Goal: Use online tool/utility: Use online tool/utility

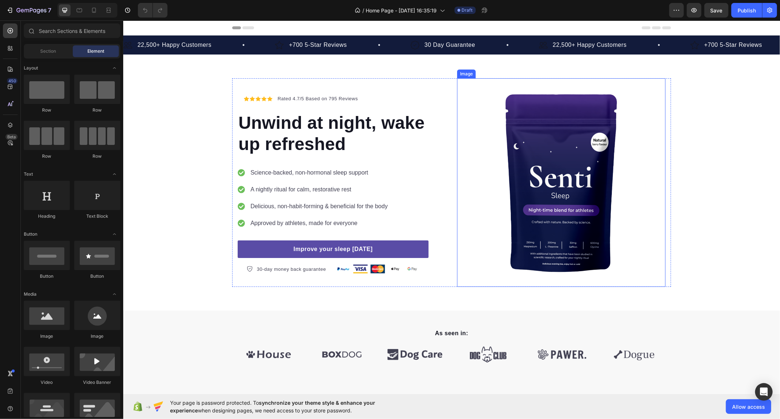
click at [554, 183] on img at bounding box center [561, 182] width 208 height 208
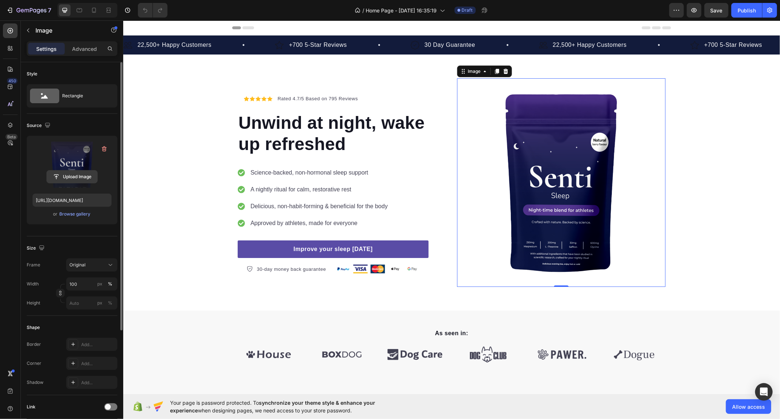
click at [69, 178] on input "file" at bounding box center [72, 176] width 50 height 12
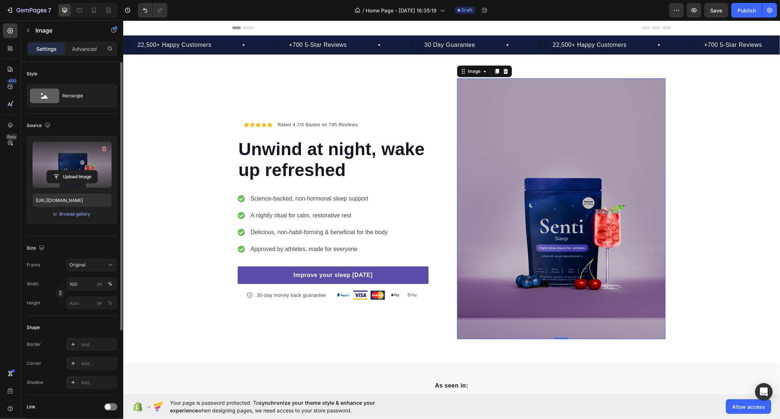
click at [69, 168] on label at bounding box center [72, 165] width 79 height 46
click at [69, 170] on input "file" at bounding box center [72, 176] width 50 height 12
type input "[URL][DOMAIN_NAME]"
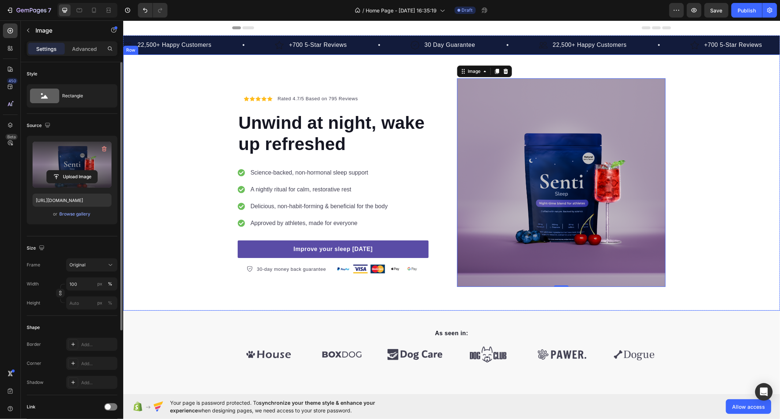
click at [768, 222] on div "Icon Icon Icon Icon Icon Icon List Hoz Rated 4.7/5 Based on 795 Reviews Text bl…" at bounding box center [451, 182] width 657 height 208
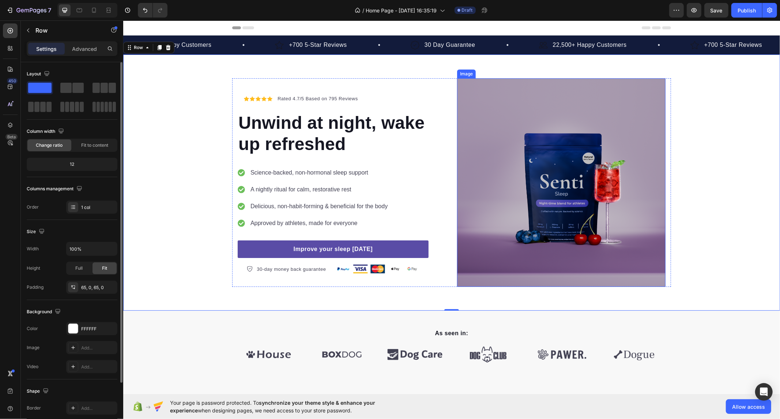
click at [524, 210] on img at bounding box center [561, 182] width 208 height 208
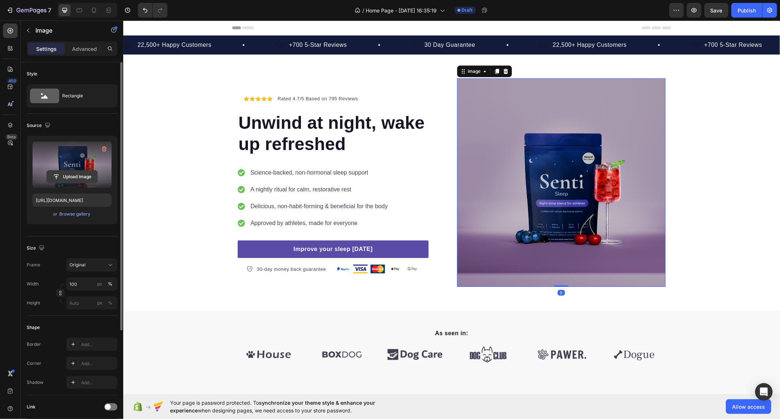
click at [75, 172] on input "file" at bounding box center [72, 176] width 50 height 12
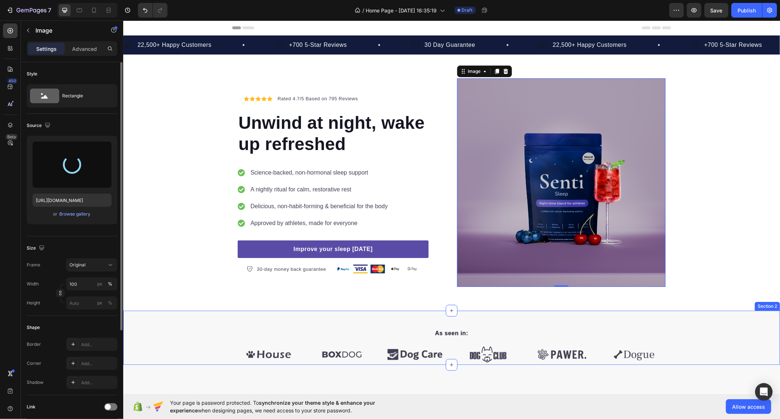
type input "[URL][DOMAIN_NAME]"
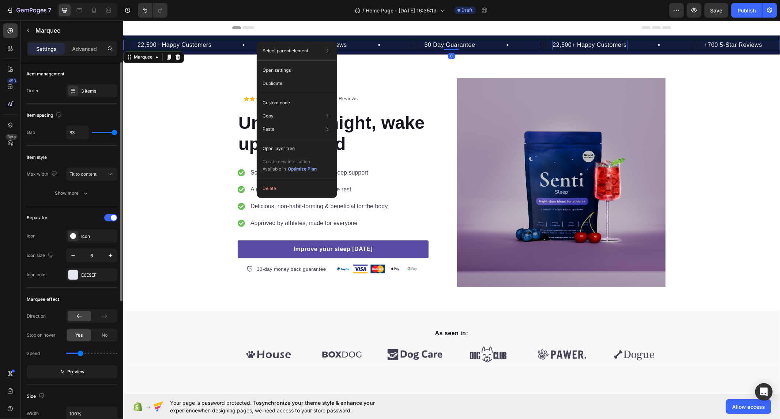
click at [566, 46] on p "22,500+ Happy Customers" at bounding box center [590, 44] width 74 height 9
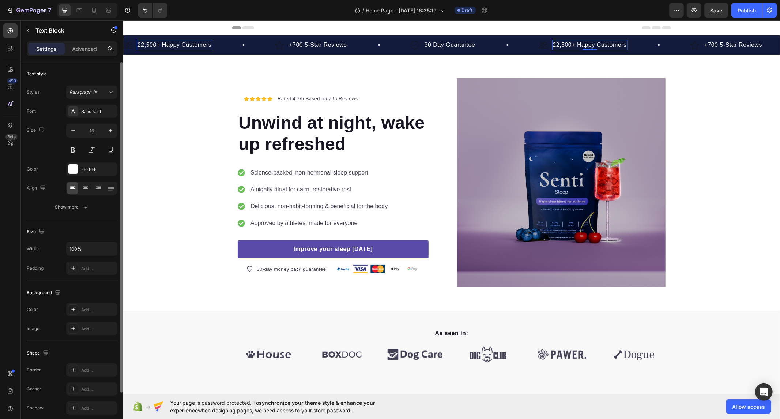
click at [568, 43] on p "22,500+ Happy Customers" at bounding box center [590, 44] width 74 height 9
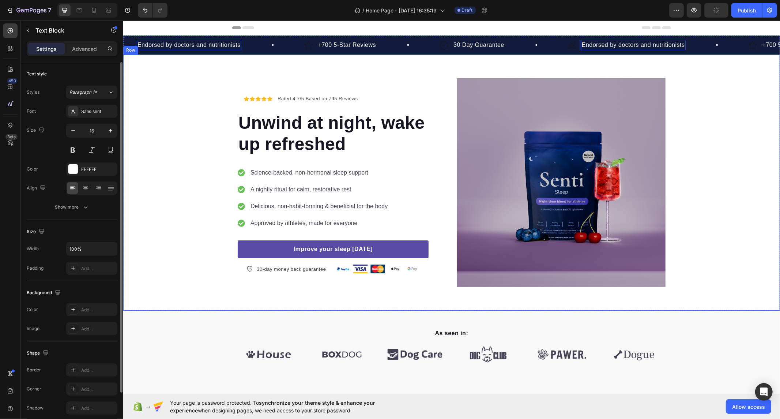
click at [325, 71] on div "Icon Icon Icon Icon Icon Icon List Hoz Rated 4.7/5 Based on 795 Reviews Text bl…" at bounding box center [451, 182] width 657 height 256
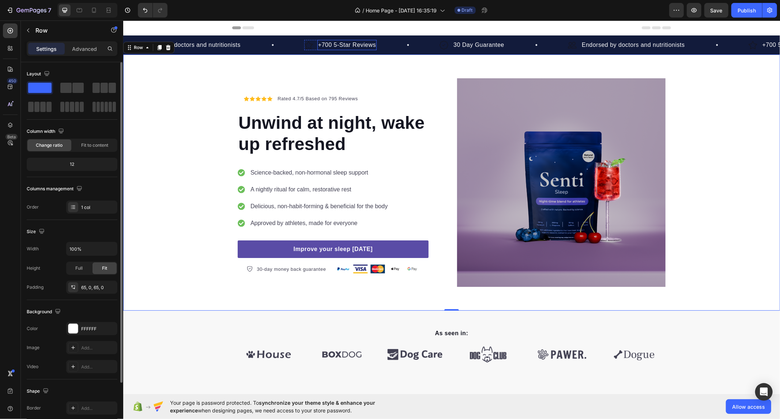
click at [357, 46] on p "+700 5-Star Reviews" at bounding box center [347, 44] width 58 height 9
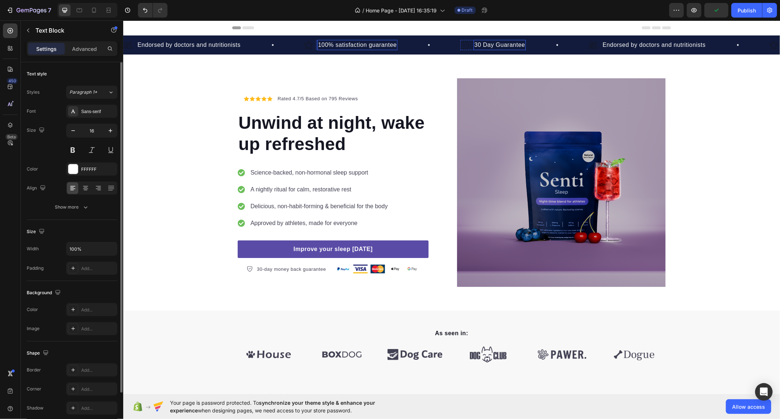
click at [506, 44] on p "30 Day Guarantee" at bounding box center [499, 44] width 51 height 9
click at [501, 44] on p "30 Day Guarantee" at bounding box center [499, 44] width 51 height 9
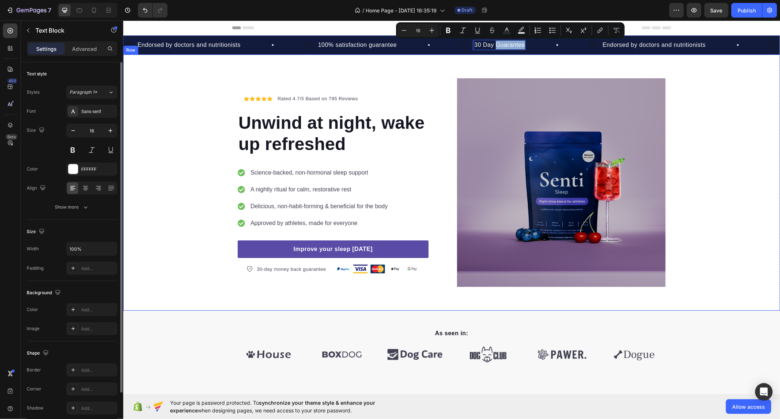
click at [194, 69] on div "Icon Icon Icon Icon Icon Icon List Hoz Rated 4.7/5 Based on 795 Reviews Text bl…" at bounding box center [451, 182] width 657 height 256
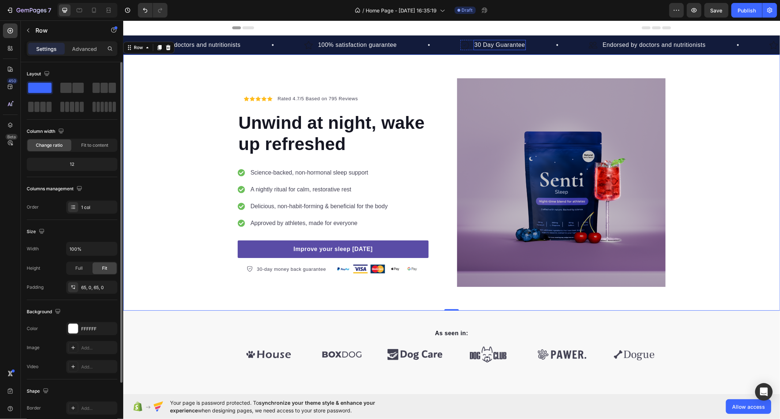
click at [500, 46] on p "30 Day Guarantee" at bounding box center [499, 44] width 51 height 9
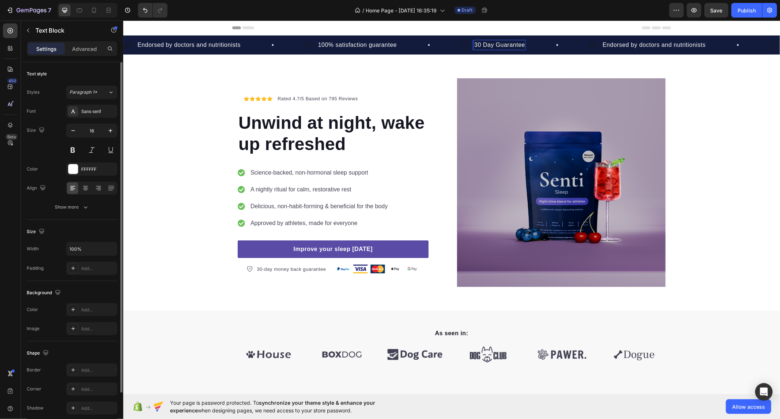
click at [495, 45] on p "30 Day Guarantee" at bounding box center [499, 44] width 51 height 9
click at [539, 49] on div "Non-habit forming, and designed for every-day use" at bounding box center [544, 44] width 142 height 10
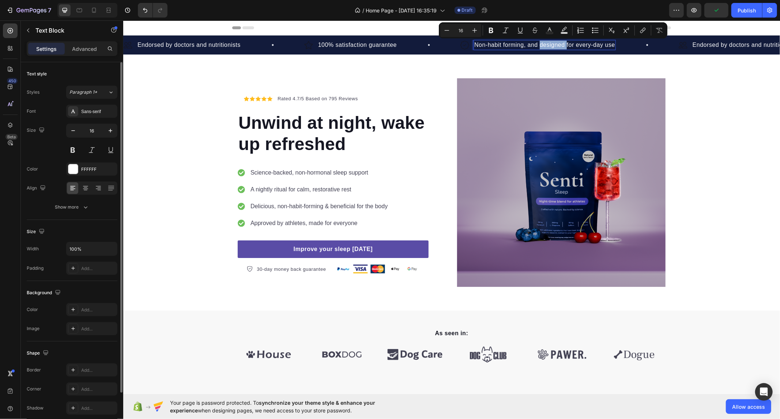
click at [540, 46] on p "Non-habit forming, and designed for every-day use" at bounding box center [544, 44] width 141 height 9
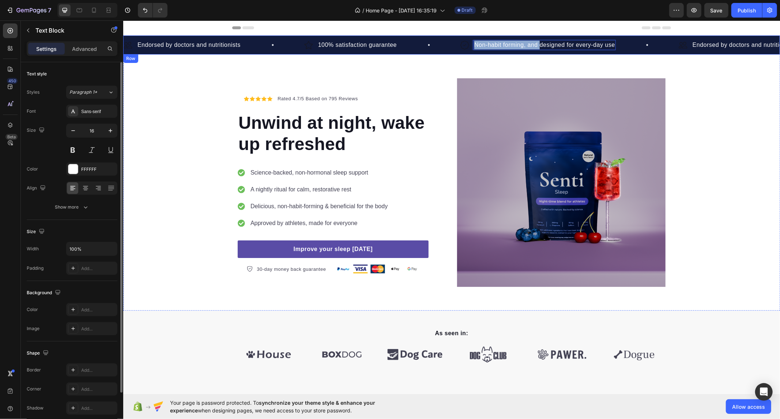
drag, startPoint x: 540, startPoint y: 46, endPoint x: 461, endPoint y: 51, distance: 78.8
click at [461, 51] on div "Image Endorsed by doctors and nutritionists Text Block Row Image 100% satisfact…" at bounding box center [451, 44] width 657 height 19
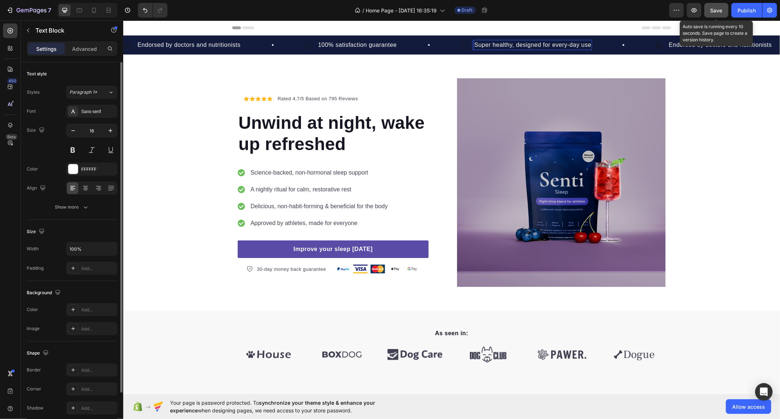
click at [720, 14] on div "Save" at bounding box center [717, 11] width 12 height 8
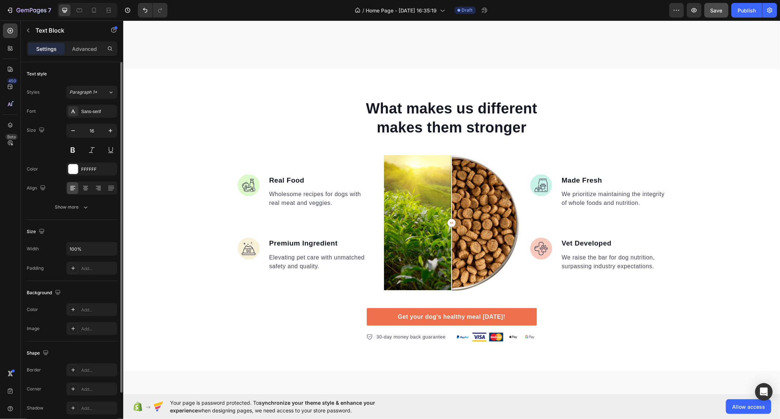
scroll to position [597, 0]
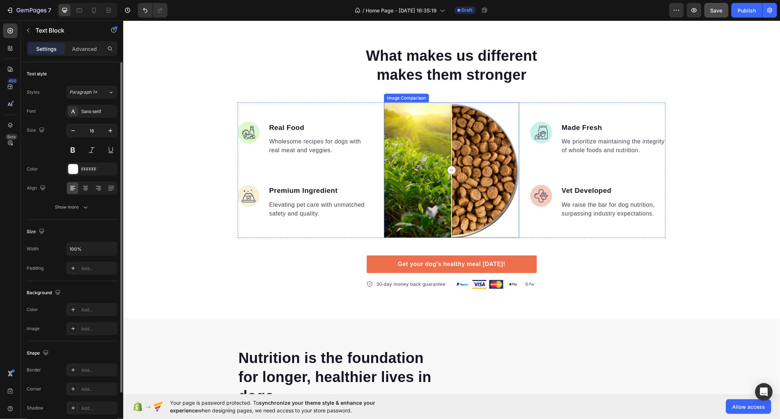
click at [467, 147] on div at bounding box center [451, 169] width 135 height 135
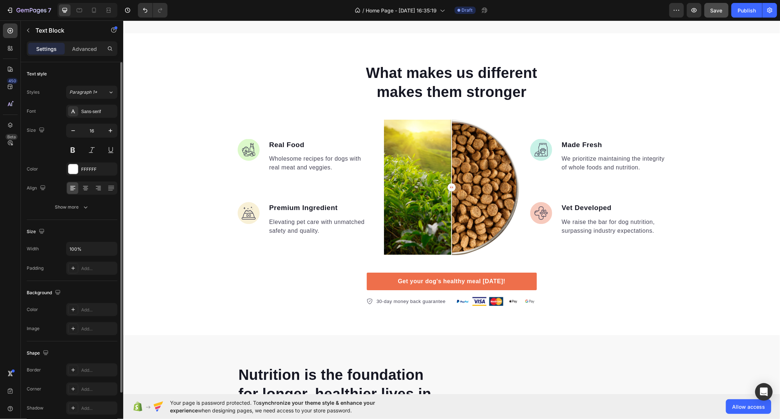
scroll to position [582, 0]
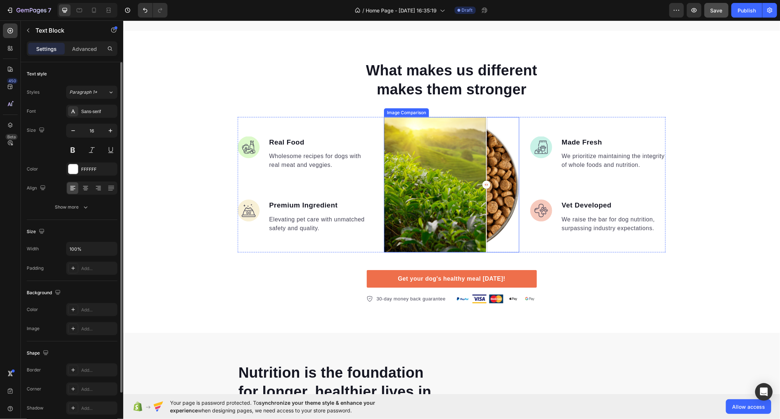
click at [483, 134] on div at bounding box center [451, 184] width 135 height 135
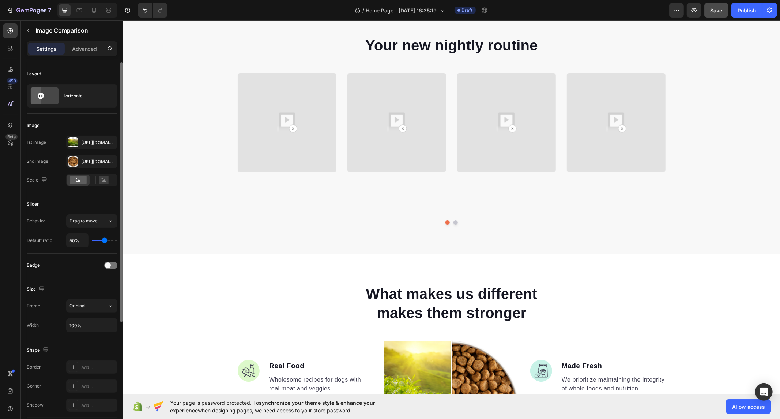
scroll to position [0, 0]
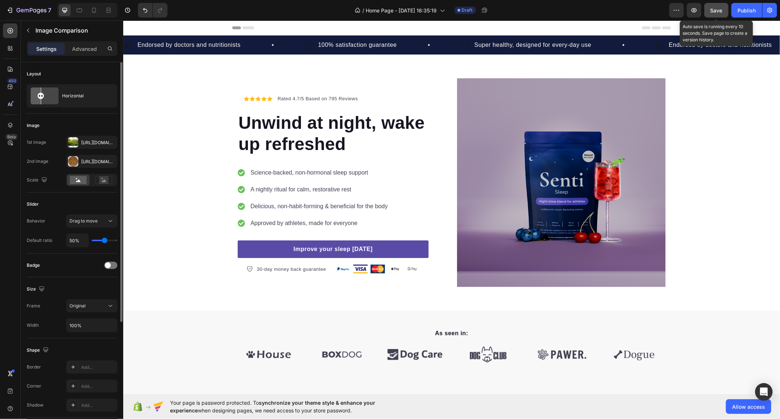
click at [715, 7] on span "Save" at bounding box center [717, 10] width 12 height 6
